Goal: Information Seeking & Learning: Find specific page/section

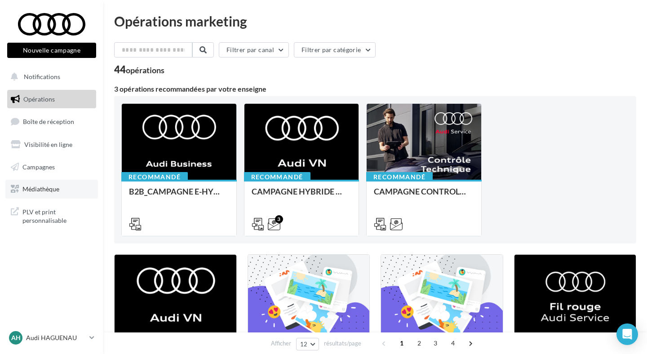
click at [52, 190] on span "Médiathèque" at bounding box center [40, 189] width 37 height 8
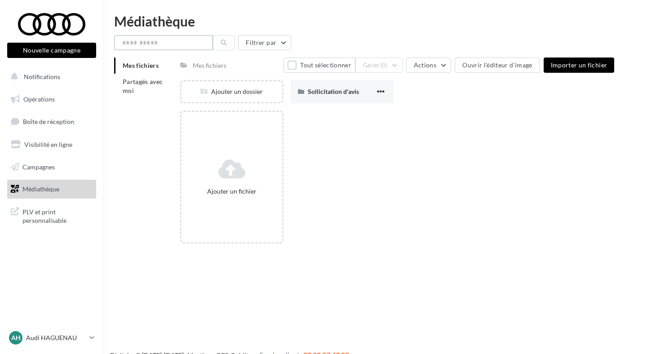
click at [171, 44] on input "text" at bounding box center [163, 42] width 99 height 15
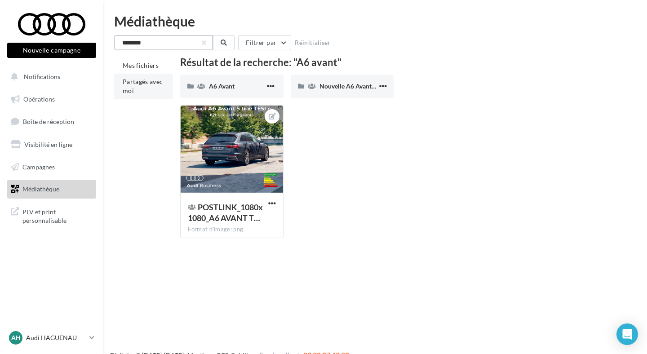
type input "********"
click at [154, 78] on span "Partagés avec moi" at bounding box center [143, 86] width 40 height 17
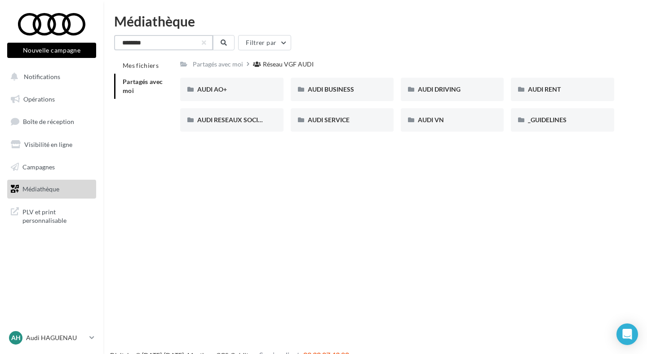
click at [169, 48] on input "********" at bounding box center [163, 42] width 99 height 15
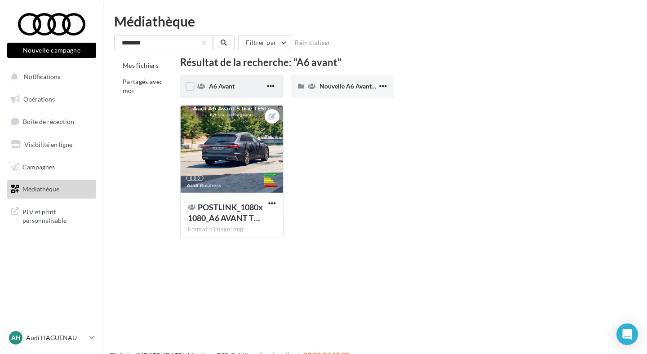
click at [235, 89] on div "A6 Avant" at bounding box center [237, 86] width 56 height 9
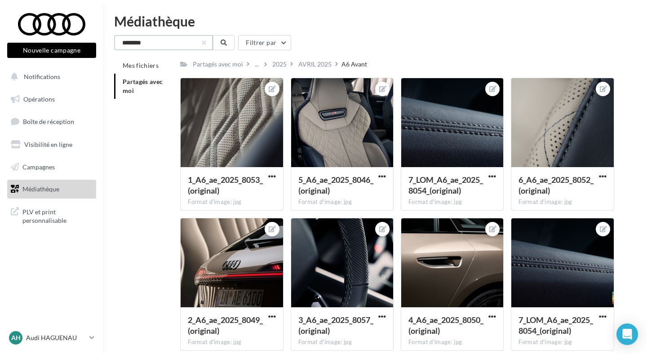
click at [182, 46] on input "********" at bounding box center [163, 42] width 99 height 15
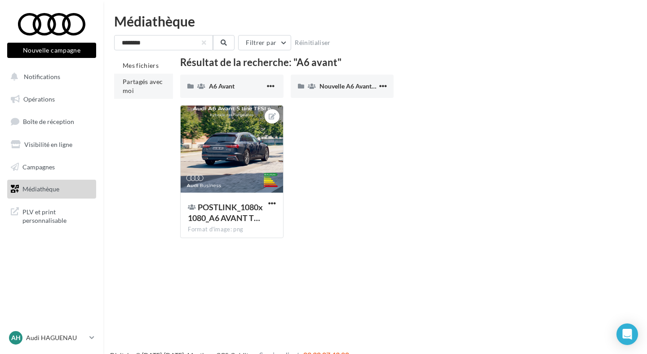
click at [145, 76] on li "Partagés avec moi" at bounding box center [143, 86] width 59 height 25
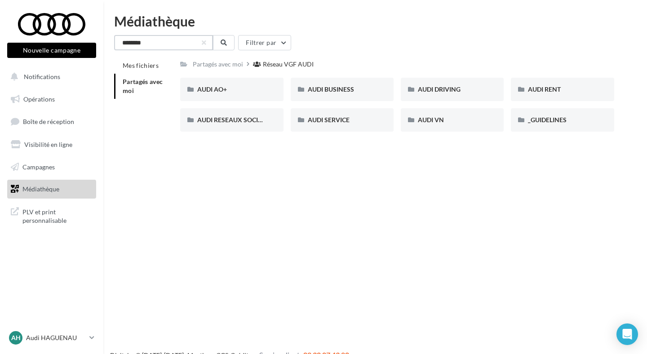
click at [165, 44] on input "********" at bounding box center [163, 42] width 99 height 15
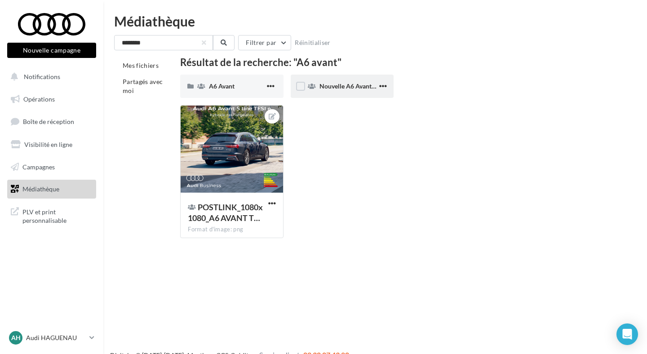
click at [327, 91] on div "Nouvelle A6 Avant e-hybrid" at bounding box center [342, 86] width 103 height 23
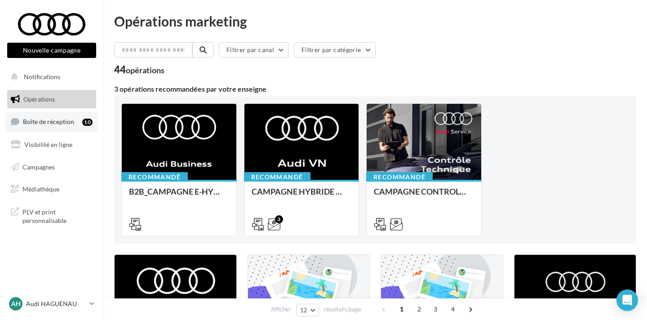
click at [67, 119] on span "Boîte de réception" at bounding box center [48, 122] width 51 height 8
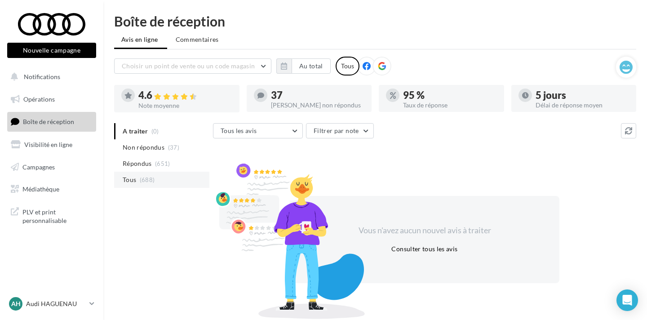
click at [180, 179] on li "Tous (688)" at bounding box center [161, 180] width 95 height 16
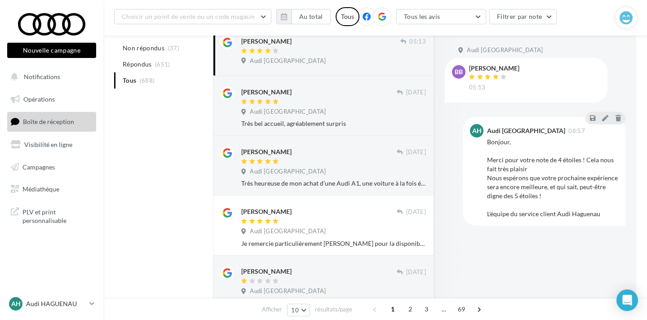
scroll to position [123, 0]
click at [375, 115] on div "Audi [GEOGRAPHIC_DATA]" at bounding box center [333, 114] width 185 height 10
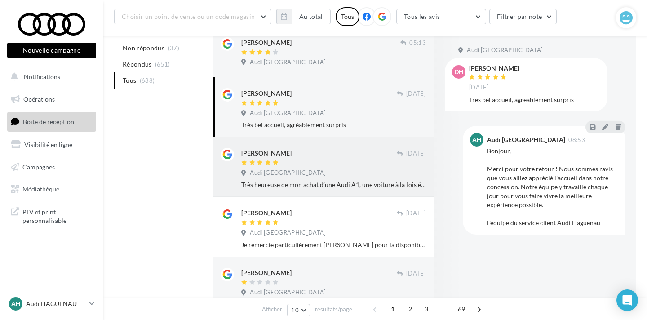
click at [361, 145] on div "[PERSON_NAME] [DATE] Audi Haguenau - CAR Avenue Très heureuse de mon achat d’un…" at bounding box center [324, 166] width 206 height 45
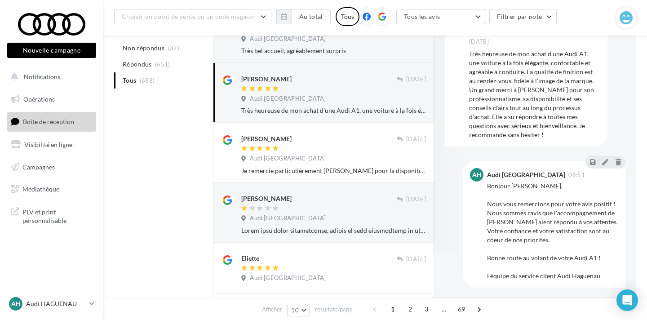
scroll to position [196, 0]
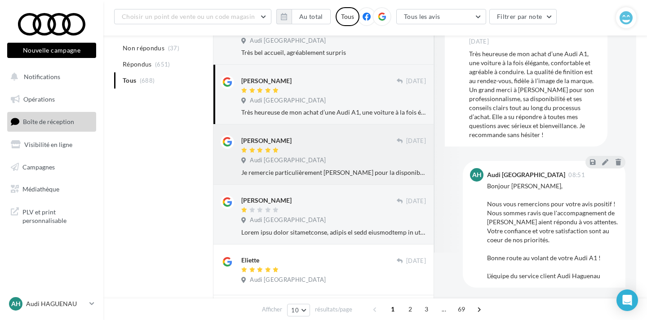
click at [304, 145] on div "[PERSON_NAME]" at bounding box center [319, 144] width 156 height 19
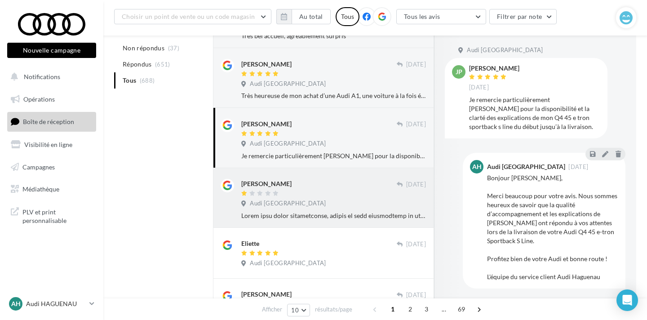
scroll to position [211, 0]
click at [315, 193] on div at bounding box center [319, 195] width 156 height 8
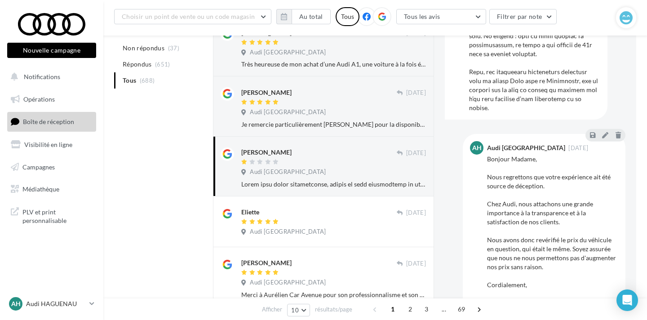
scroll to position [244, 0]
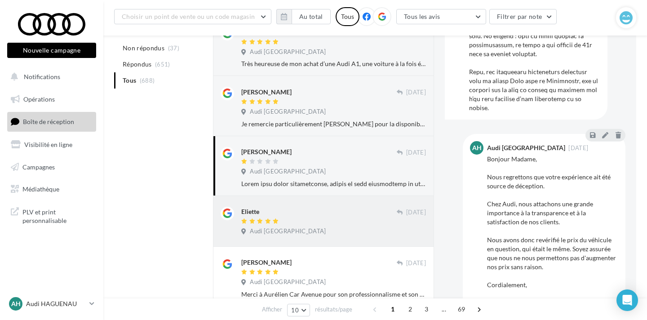
click at [330, 211] on div "Eliette" at bounding box center [319, 211] width 156 height 9
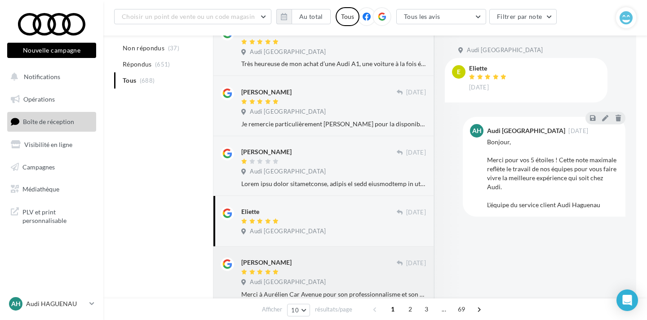
click at [341, 252] on div "[PERSON_NAME] [DATE] Audi Haguenau - CAR Avenue Merci à Aurélien Car Avenue pou…" at bounding box center [323, 277] width 221 height 60
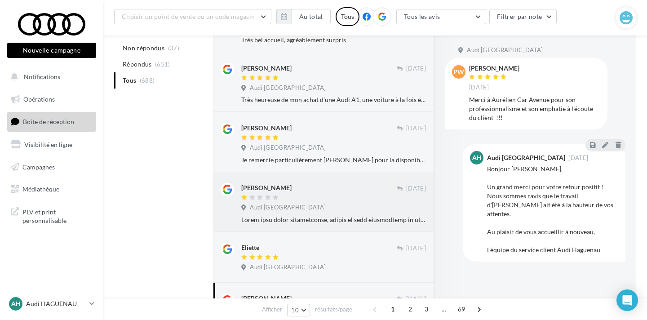
scroll to position [201, 0]
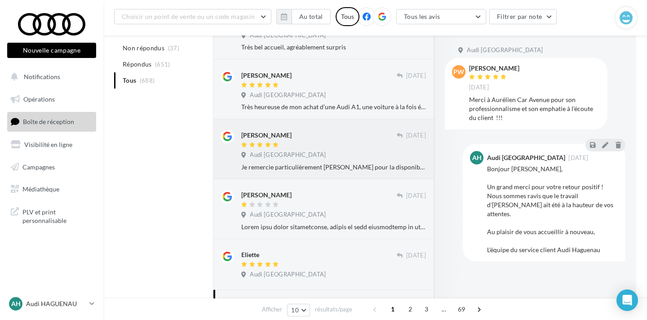
click at [329, 152] on div "Audi [GEOGRAPHIC_DATA]" at bounding box center [285, 155] width 88 height 8
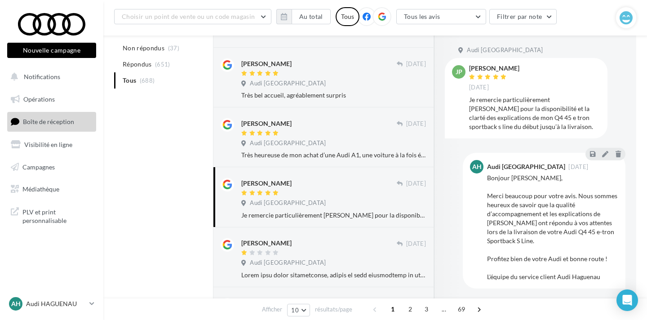
scroll to position [0, 0]
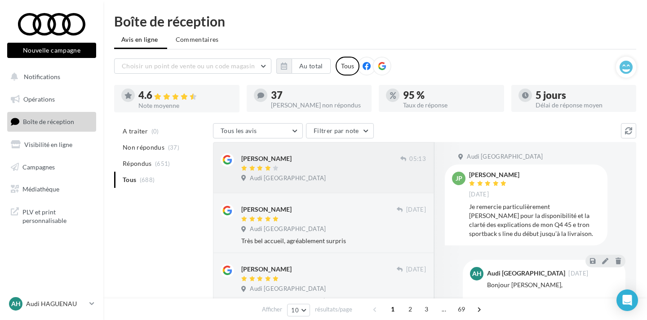
click at [333, 156] on div "[PERSON_NAME]" at bounding box center [320, 157] width 159 height 9
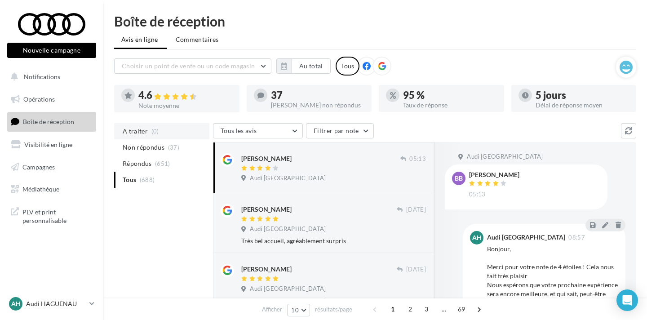
click at [160, 137] on li "A traiter (0)" at bounding box center [161, 131] width 95 height 16
